Goal: Check status: Check status

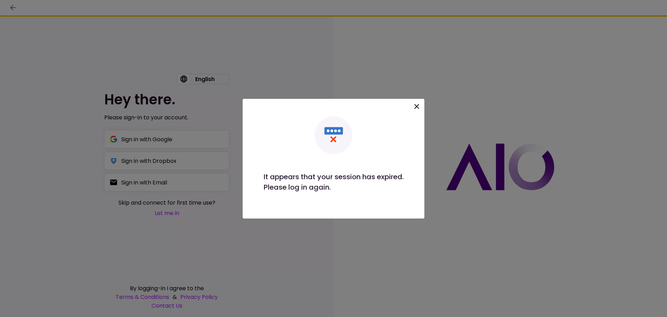
drag, startPoint x: 160, startPoint y: 272, endPoint x: 128, endPoint y: 186, distance: 91.6
click at [160, 269] on div at bounding box center [333, 158] width 667 height 317
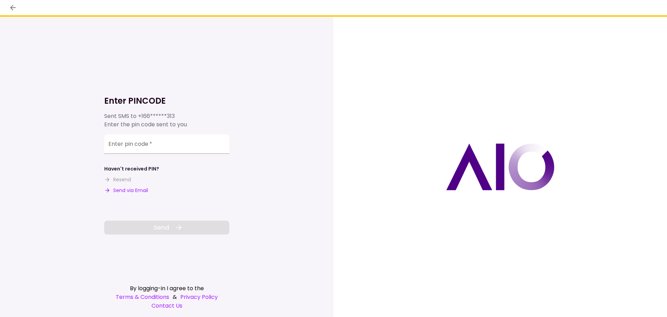
click at [133, 191] on button "Send via Email" at bounding box center [126, 190] width 44 height 7
click at [136, 139] on div "Enter pin code   *" at bounding box center [166, 143] width 125 height 19
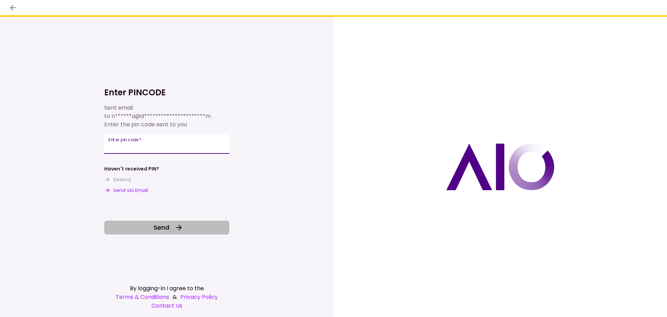
type input "******"
click at [168, 230] on span "Send" at bounding box center [162, 226] width 16 height 9
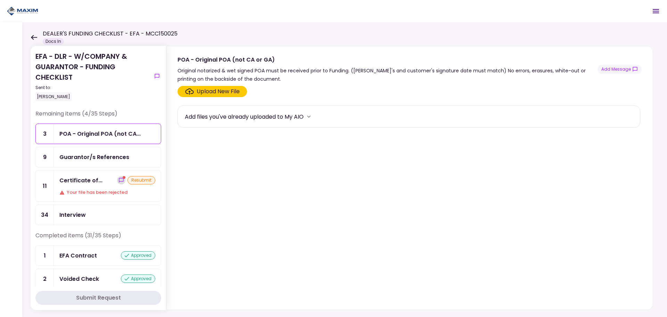
click at [119, 178] on icon "show-messages" at bounding box center [122, 180] width 6 height 6
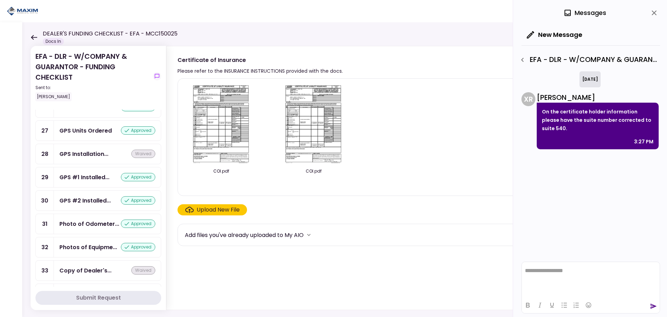
scroll to position [684, 0]
